Goal: Transaction & Acquisition: Download file/media

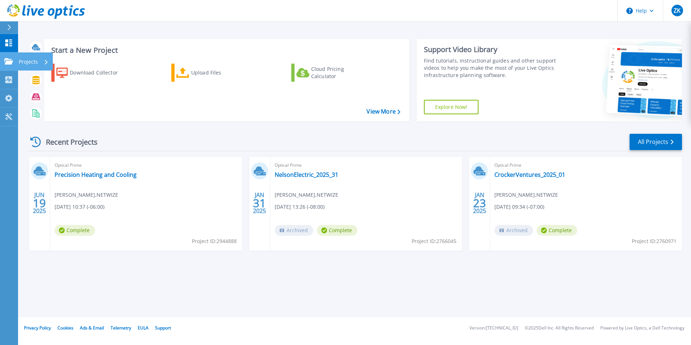
click at [12, 66] on link "Projects Projects" at bounding box center [9, 61] width 18 height 18
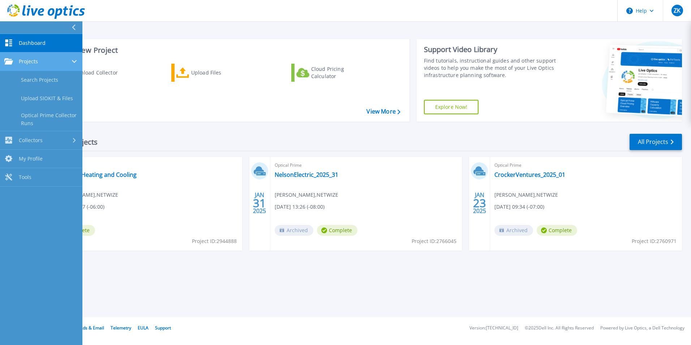
click at [12, 63] on icon at bounding box center [8, 61] width 9 height 6
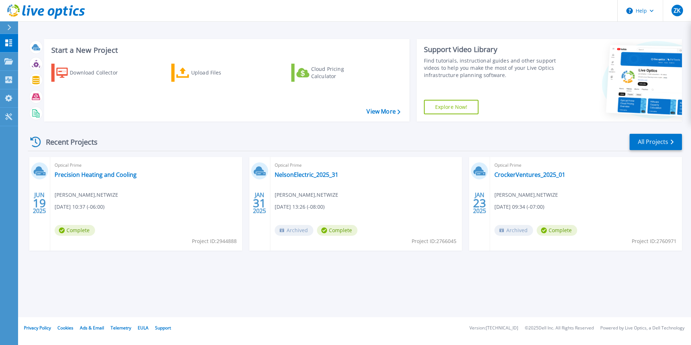
click at [327, 139] on div "Recent Projects All Projects" at bounding box center [355, 142] width 654 height 18
click at [91, 68] on div "Download Collector" at bounding box center [99, 72] width 58 height 14
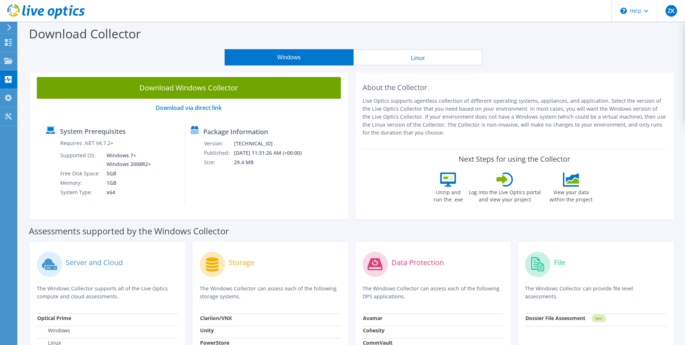
click at [61, 48] on div "Download Collector" at bounding box center [352, 35] width 660 height 27
click at [75, 52] on div "Windows Linux" at bounding box center [353, 57] width 656 height 16
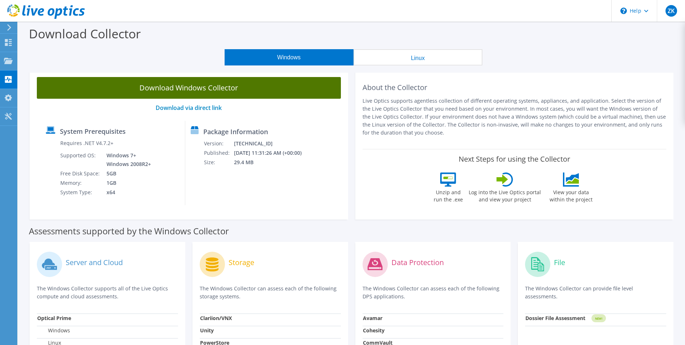
click at [98, 87] on link "Download Windows Collector" at bounding box center [189, 88] width 304 height 22
